Goal: Task Accomplishment & Management: Use online tool/utility

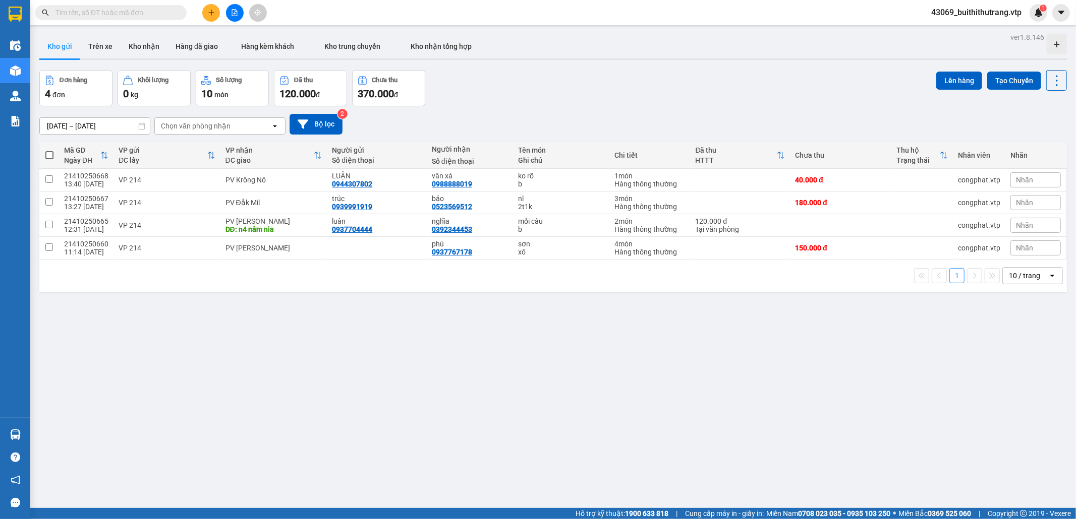
click at [144, 16] on input "text" at bounding box center [114, 12] width 119 height 11
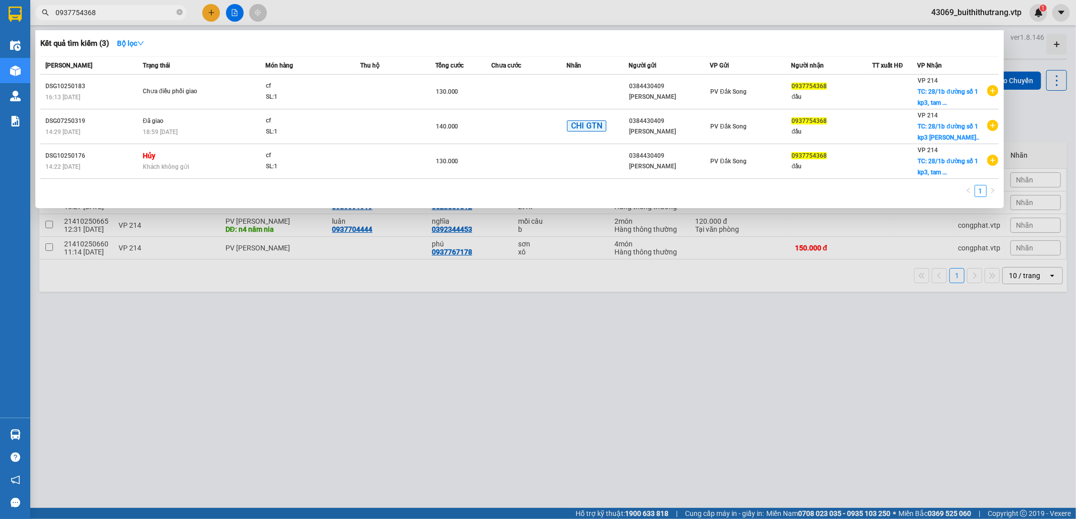
drag, startPoint x: 101, startPoint y: 14, endPoint x: 24, endPoint y: 35, distance: 79.4
click at [27, 29] on section "Kết quả [PERSON_NAME] ( 3 ) Bộ lọc Mã ĐH Trạng thái Món hàng Thu hộ Tổng [PERSO…" at bounding box center [538, 259] width 1076 height 519
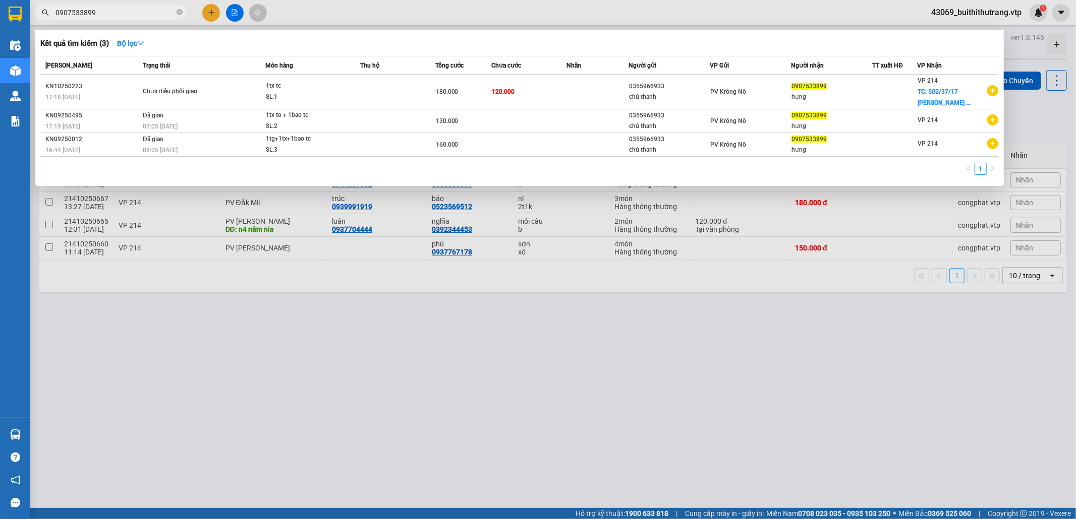
click at [104, 13] on input "0907533899" at bounding box center [114, 12] width 119 height 11
drag, startPoint x: 102, startPoint y: 13, endPoint x: 62, endPoint y: 19, distance: 40.7
click at [62, 19] on span "0907533899" at bounding box center [110, 12] width 151 height 15
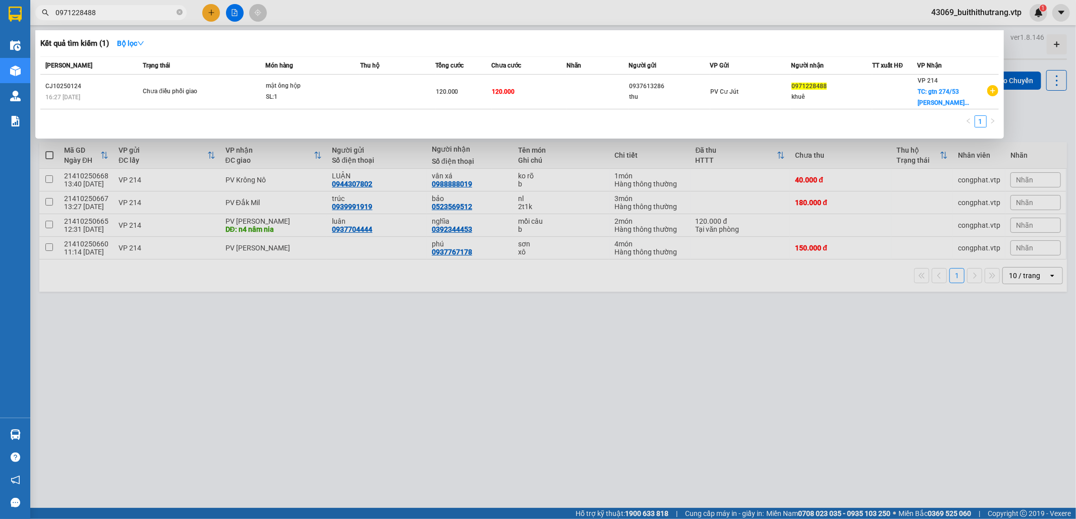
drag, startPoint x: 117, startPoint y: 13, endPoint x: 57, endPoint y: 7, distance: 60.3
click at [54, 13] on span "0971228488" at bounding box center [110, 12] width 151 height 15
click at [51, 13] on span "0971228488" at bounding box center [110, 12] width 151 height 15
click at [109, 12] on input "0971228488" at bounding box center [114, 12] width 119 height 11
click at [109, 13] on input "0971228488" at bounding box center [114, 12] width 119 height 11
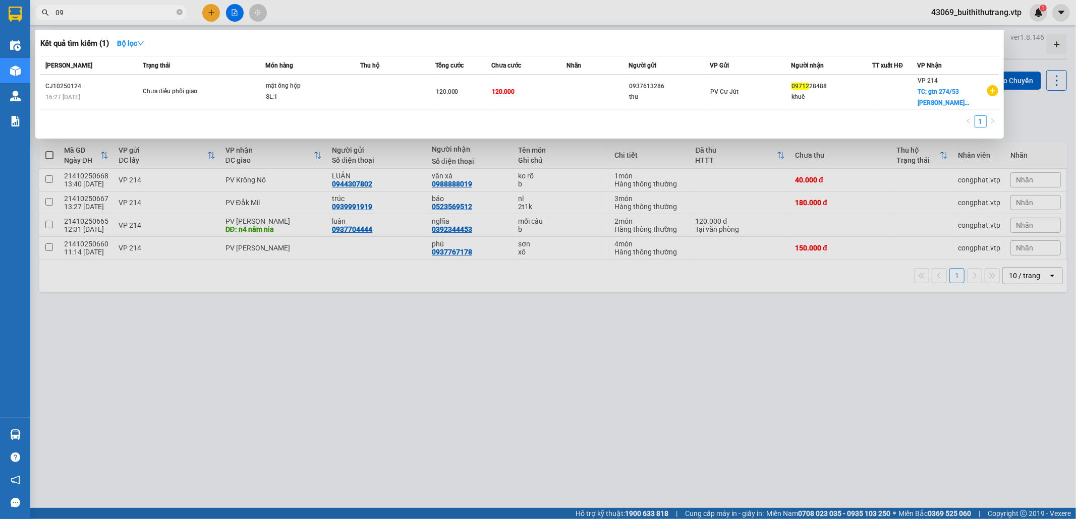
type input "0"
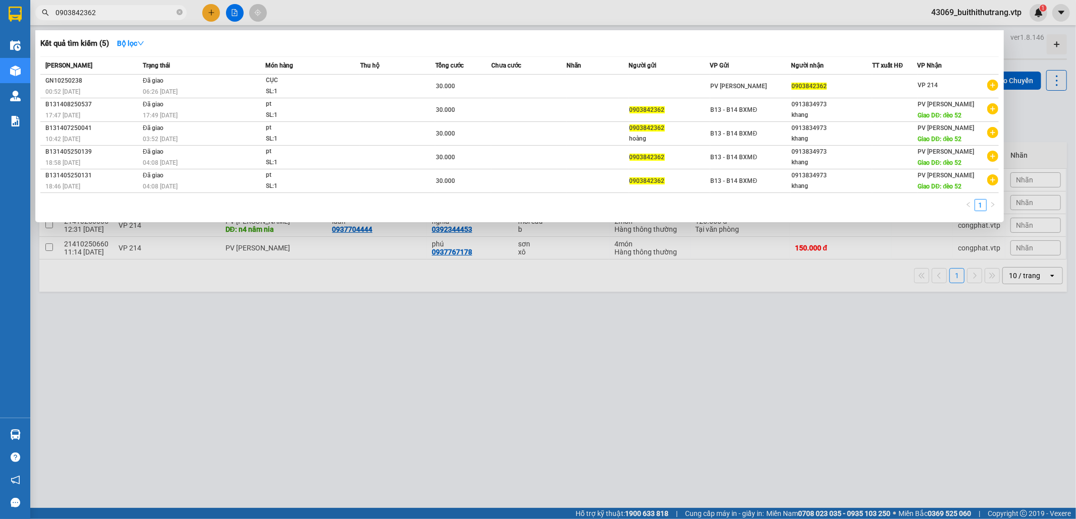
type input "0903842362"
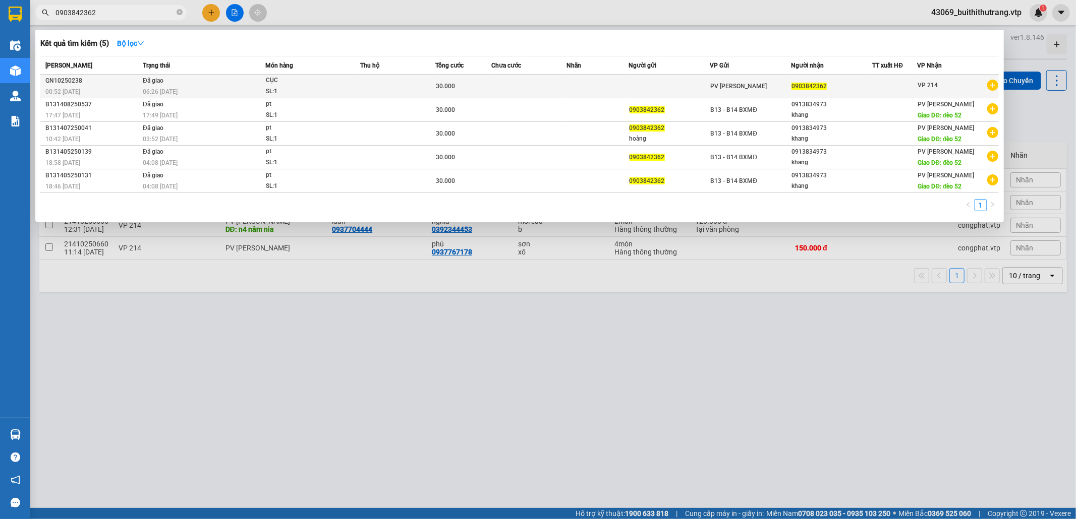
click at [577, 85] on td at bounding box center [597, 87] width 63 height 24
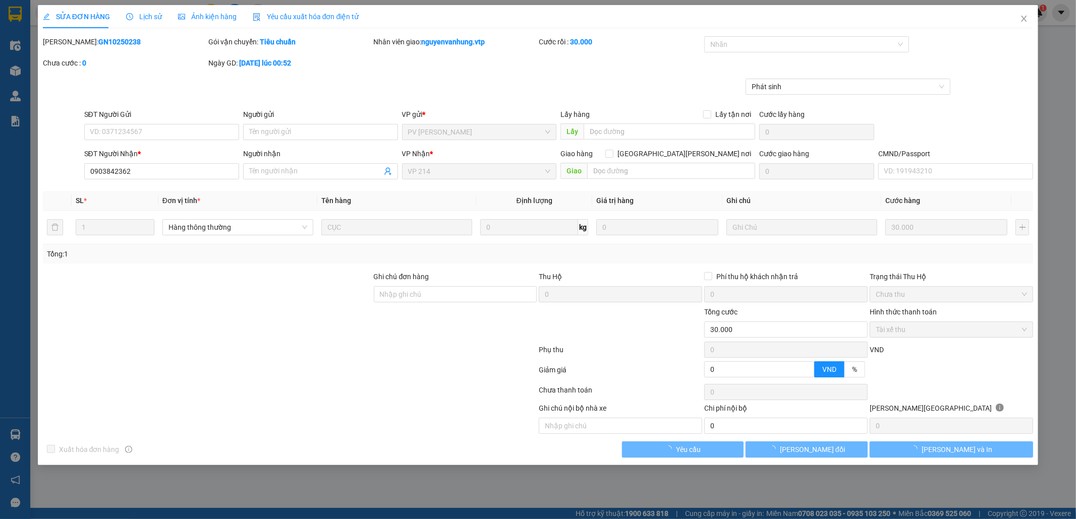
type input "0903842362"
type input "0"
type input "30.000"
type input "6.000"
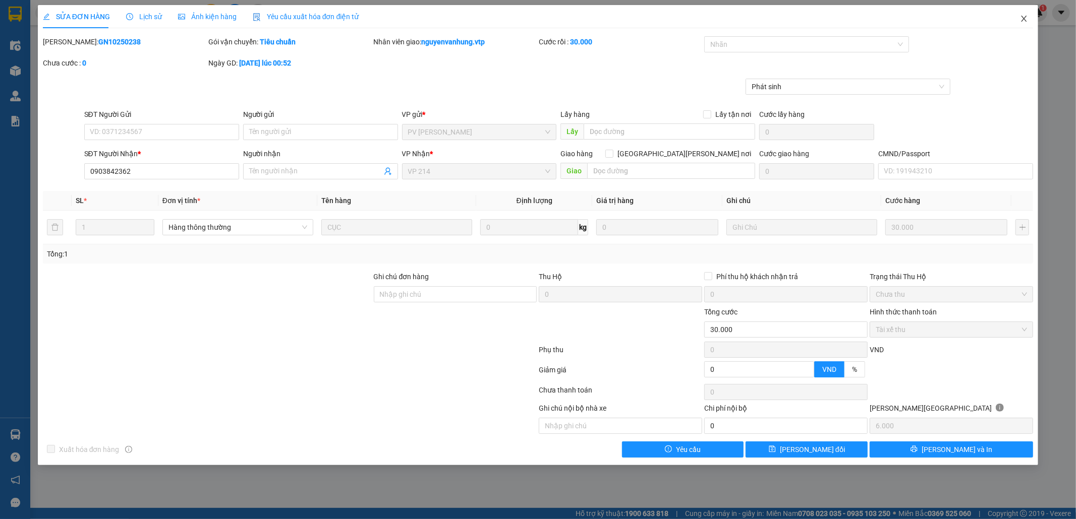
click at [1023, 19] on icon "close" at bounding box center [1024, 19] width 8 height 8
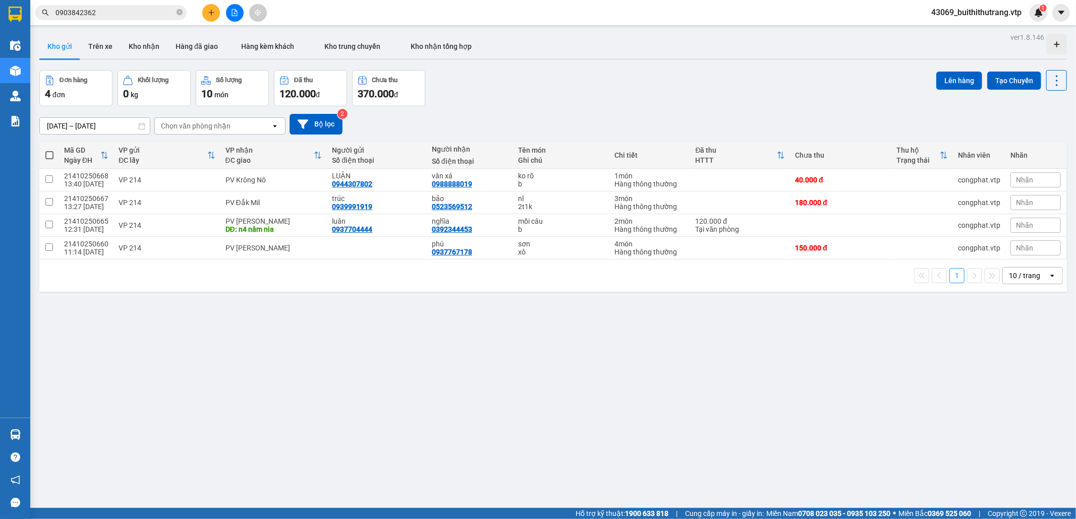
click at [109, 15] on input "0903842362" at bounding box center [114, 12] width 119 height 11
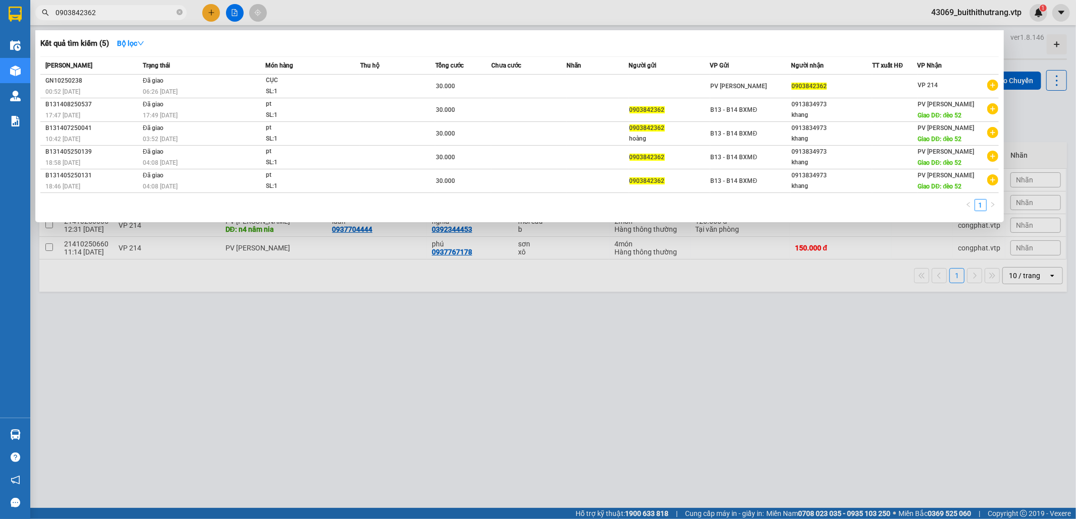
click at [436, 354] on div at bounding box center [538, 259] width 1076 height 519
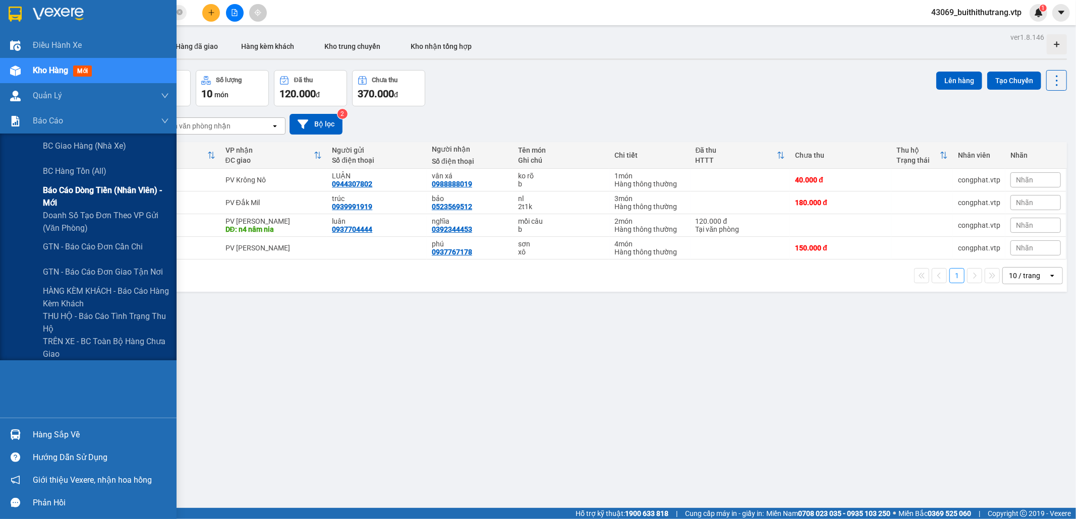
click at [96, 194] on span "Báo cáo dòng tiền (nhân viên) - mới" at bounding box center [106, 196] width 126 height 25
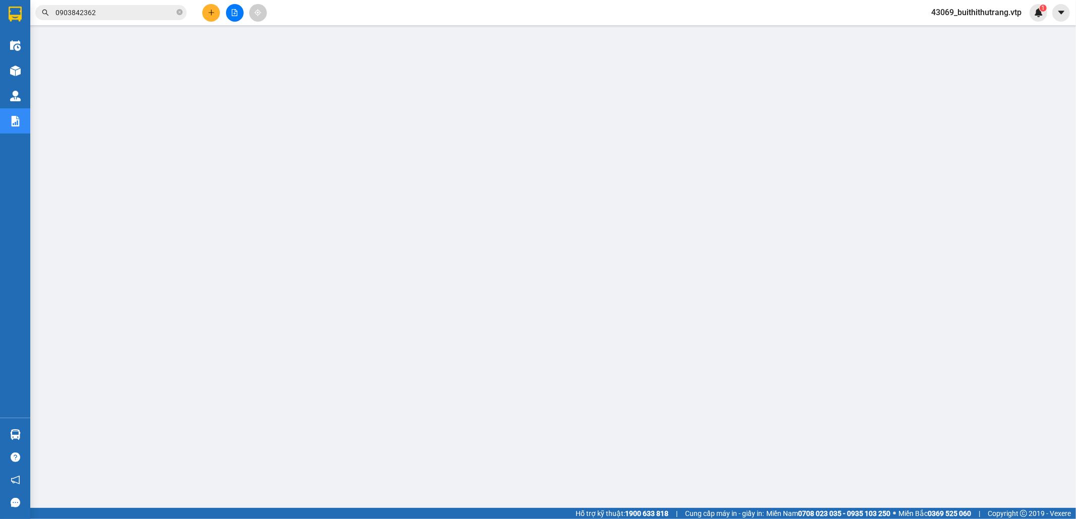
click at [965, 9] on span "43069_buithithutrang.vtp" at bounding box center [976, 12] width 106 height 13
click at [964, 32] on span "Đăng xuất" at bounding box center [979, 31] width 87 height 11
